Goal: Transaction & Acquisition: Book appointment/travel/reservation

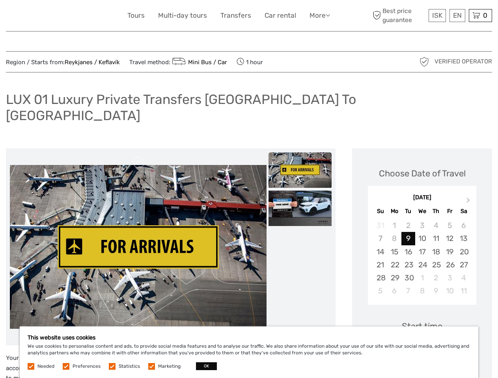
click at [319, 15] on link "More" at bounding box center [319, 15] width 20 height 11
click at [328, 15] on icon at bounding box center [327, 15] width 4 height 7
click at [436, 15] on span "ISK" at bounding box center [437, 15] width 10 height 8
click at [457, 15] on div "EN English Español Deutsch" at bounding box center [457, 15] width 16 height 13
click at [480, 15] on div "0 Items Total 0 ISK Checkout The shopping cart is empty." at bounding box center [479, 15] width 23 height 13
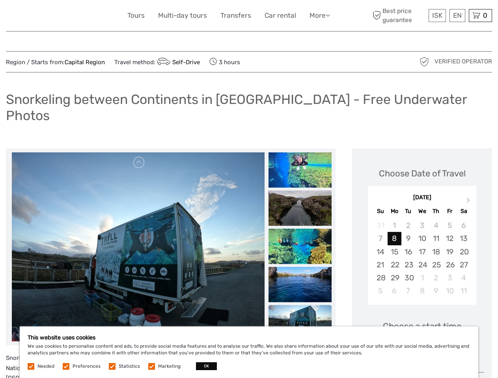
click at [319, 15] on link "More" at bounding box center [319, 15] width 20 height 11
click at [328, 15] on icon at bounding box center [327, 15] width 4 height 7
click at [436, 15] on span "ISK" at bounding box center [437, 15] width 10 height 8
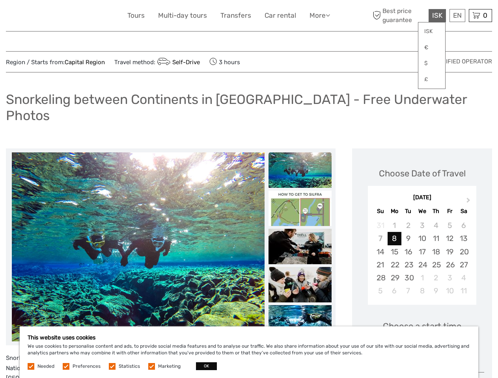
click at [457, 15] on div "EN English Español Deutsch" at bounding box center [457, 15] width 16 height 13
click at [480, 15] on div "0 Items Total 0 ISK Checkout The shopping cart is empty." at bounding box center [479, 15] width 23 height 13
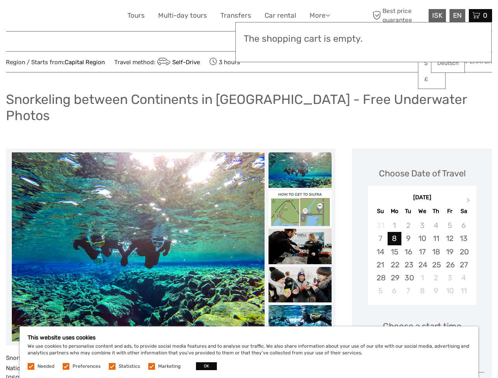
click at [138, 231] on img at bounding box center [138, 246] width 252 height 189
click at [139, 156] on link at bounding box center [139, 162] width 13 height 13
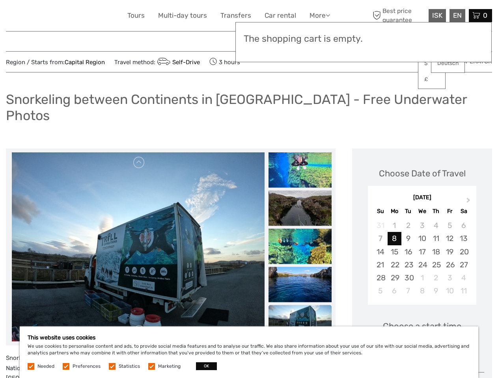
click at [300, 40] on h3 "The shopping cart is empty." at bounding box center [363, 38] width 240 height 11
click at [300, 39] on h3 "The shopping cart is empty." at bounding box center [363, 38] width 240 height 11
